Goal: Entertainment & Leisure: Consume media (video, audio)

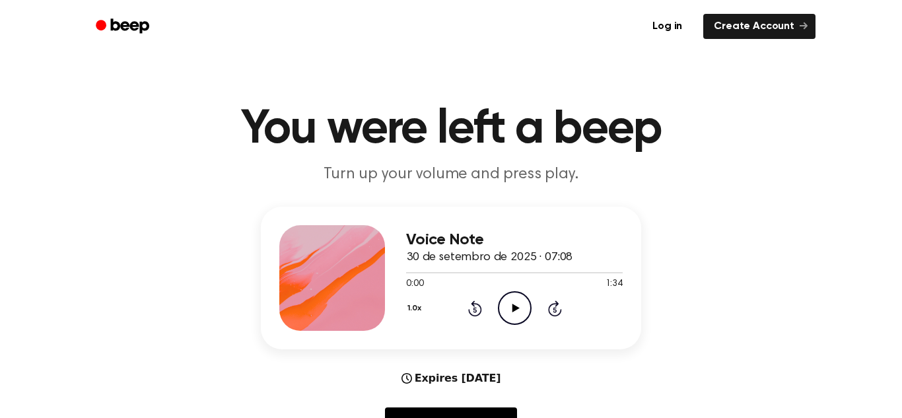
click at [502, 308] on icon "Play Audio" at bounding box center [515, 308] width 34 height 34
click at [561, 314] on icon "Skip 5 seconds" at bounding box center [555, 308] width 15 height 17
click at [530, 312] on circle at bounding box center [515, 308] width 32 height 32
click at [511, 294] on icon "Play Audio" at bounding box center [515, 308] width 34 height 34
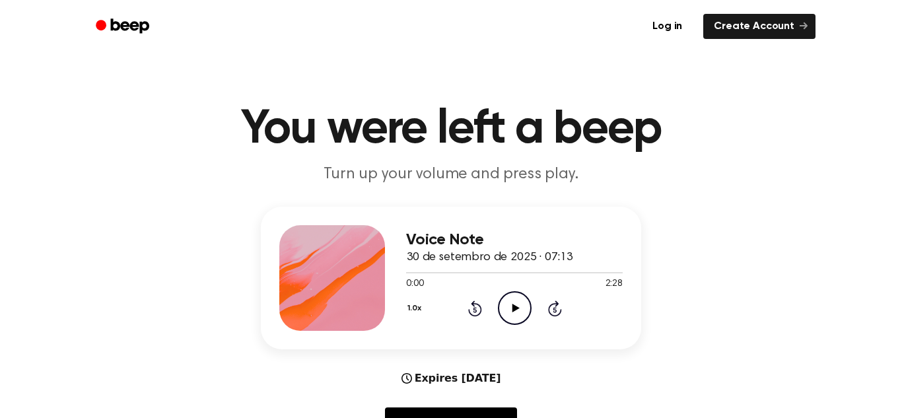
click at [507, 305] on icon "Play Audio" at bounding box center [515, 308] width 34 height 34
click at [516, 324] on circle at bounding box center [515, 308] width 32 height 32
click at [516, 315] on icon "Play Audio" at bounding box center [515, 308] width 34 height 34
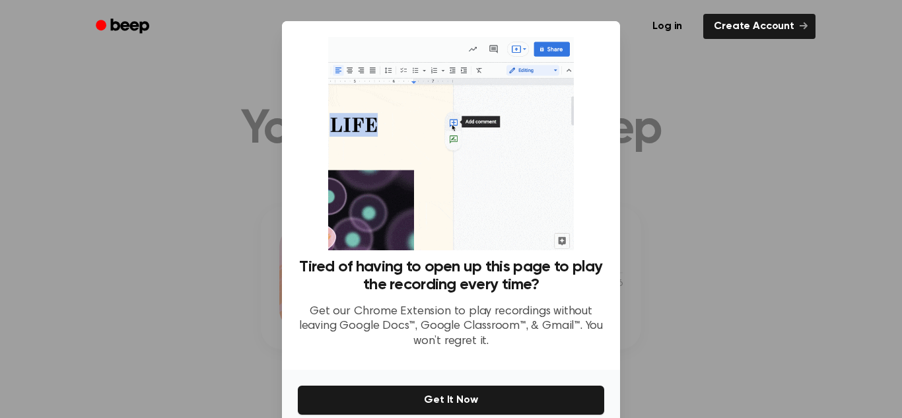
click at [705, 312] on div at bounding box center [451, 209] width 902 height 418
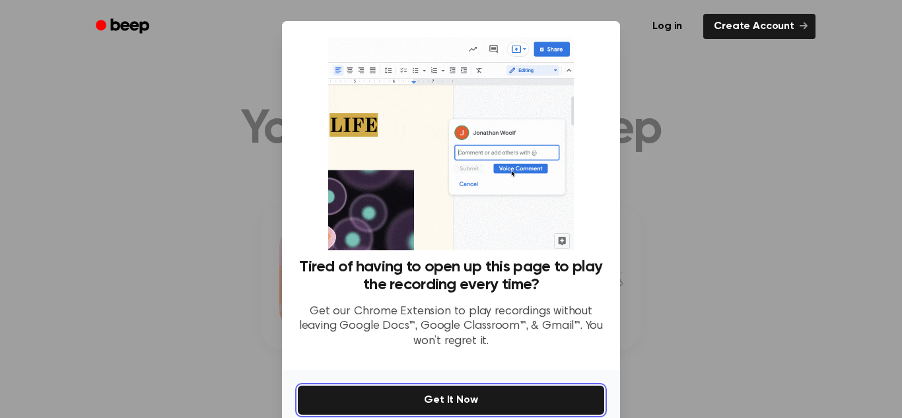
click at [472, 400] on button "Get It Now" at bounding box center [451, 400] width 306 height 29
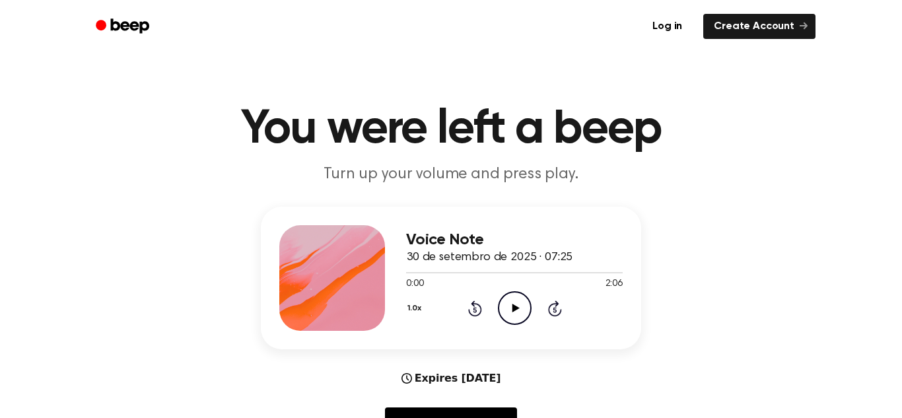
click at [511, 302] on icon "Play Audio" at bounding box center [515, 308] width 34 height 34
click at [530, 310] on circle at bounding box center [515, 308] width 32 height 32
click at [517, 305] on icon "Play Audio" at bounding box center [515, 308] width 34 height 34
click at [564, 270] on div at bounding box center [514, 272] width 217 height 11
